Goal: Find specific page/section

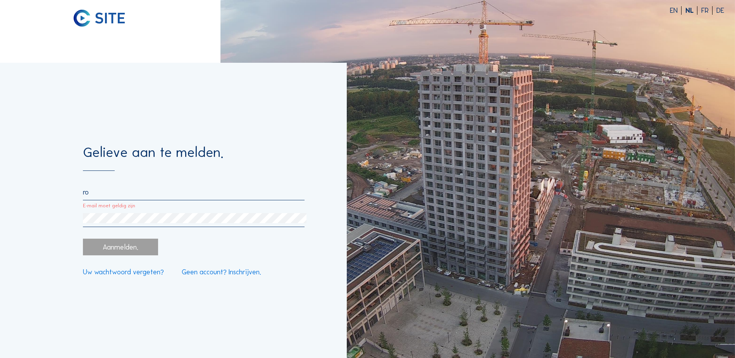
type input "[EMAIL_ADDRESS][DOMAIN_NAME]"
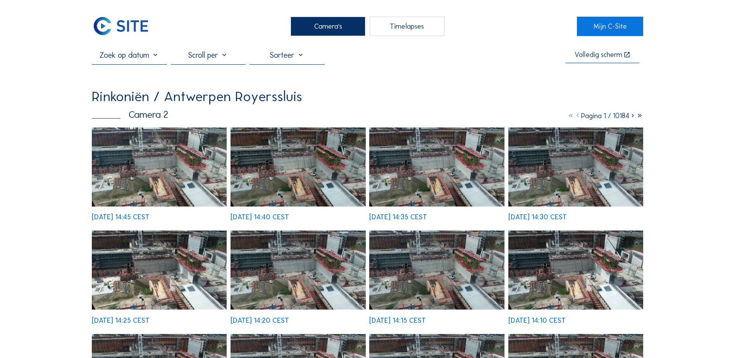
click at [341, 20] on div "Camera's" at bounding box center [328, 26] width 75 height 19
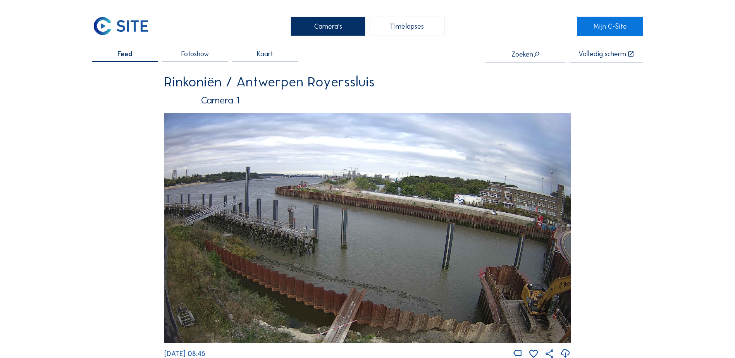
click at [248, 193] on img at bounding box center [367, 228] width 406 height 230
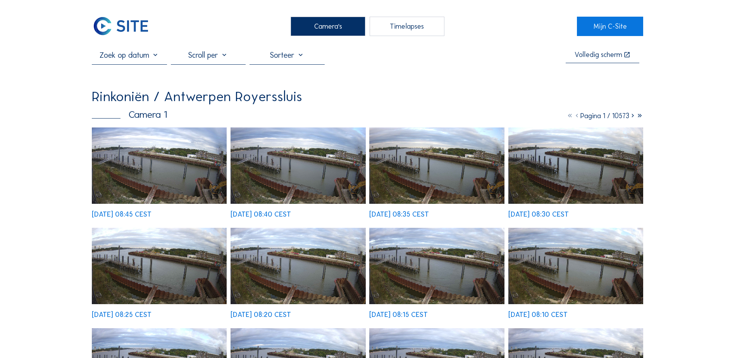
click at [156, 154] on img at bounding box center [159, 165] width 135 height 76
